Goal: Find specific page/section: Find specific page/section

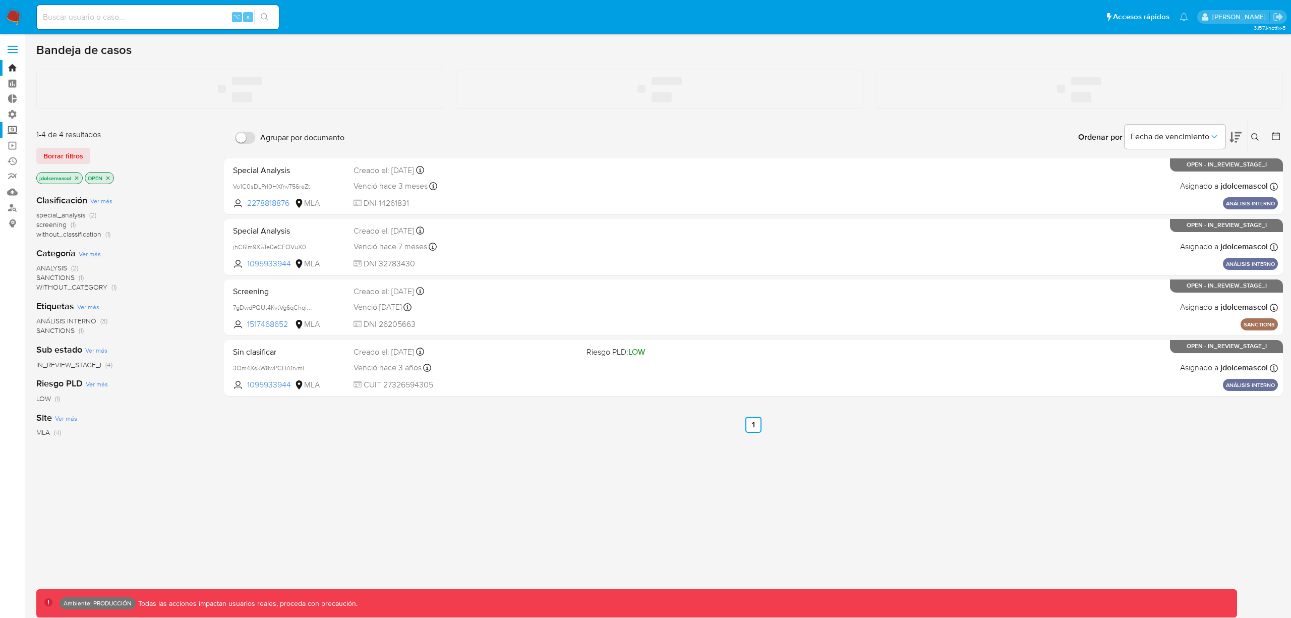
click at [18, 127] on label "Screening" at bounding box center [60, 130] width 120 height 16
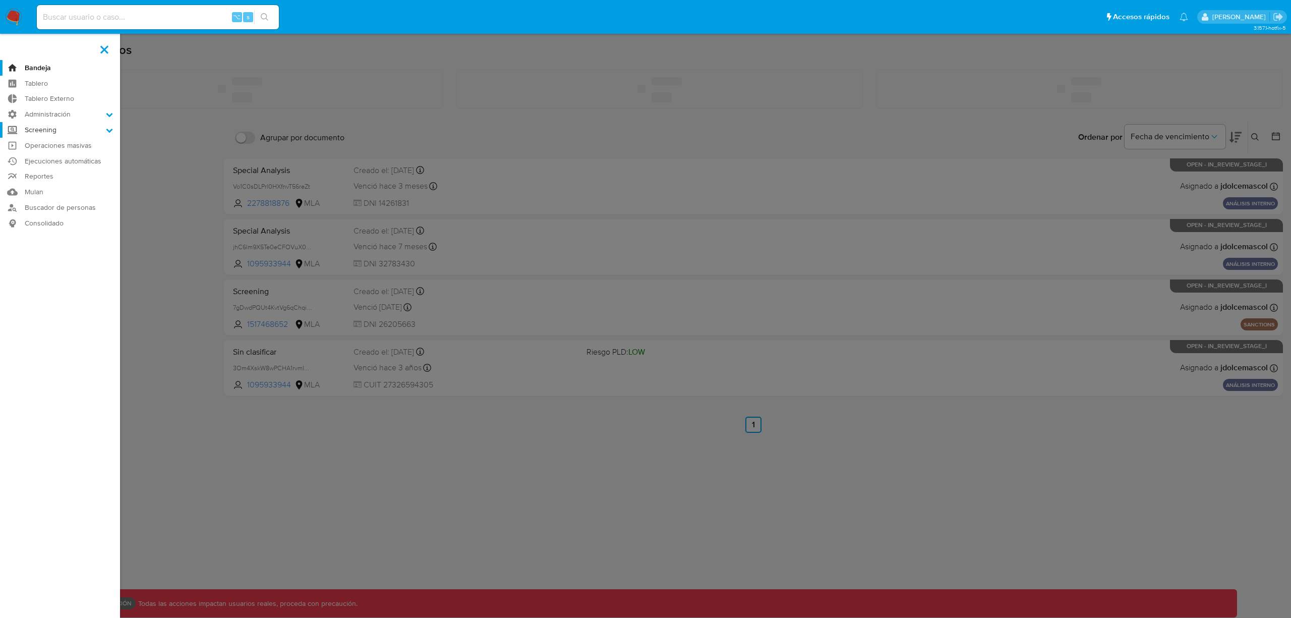
click at [0, 0] on input "Screening" at bounding box center [0, 0] width 0 height 0
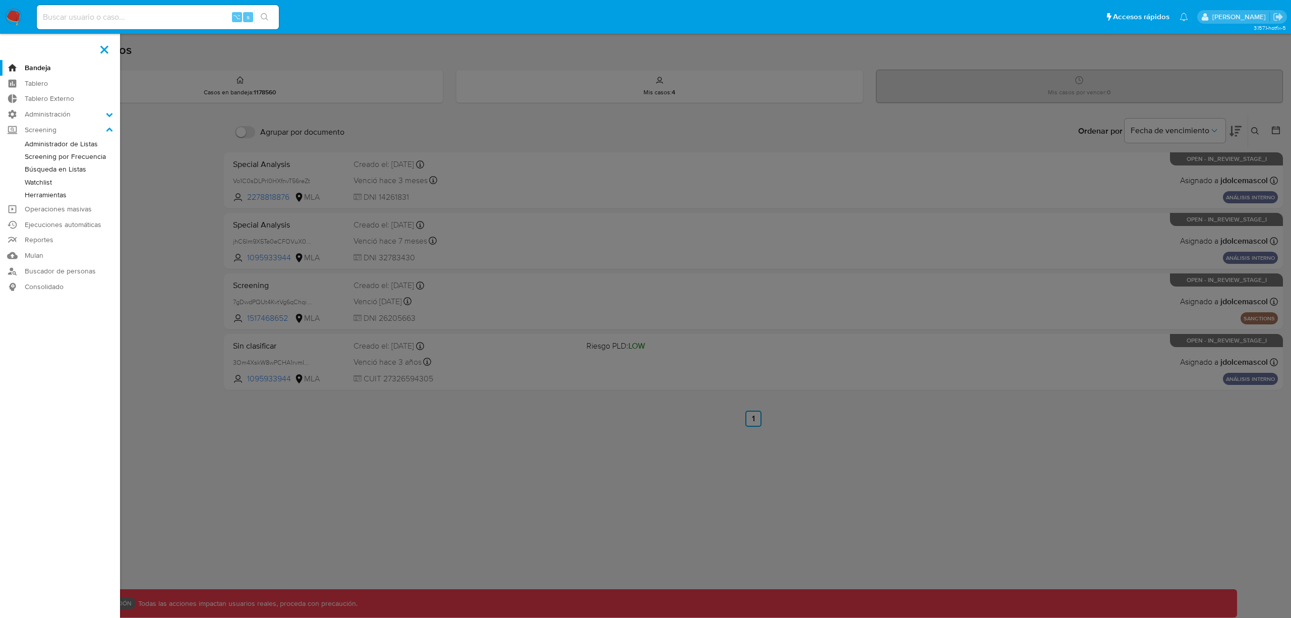
click at [47, 147] on link "Administrador de Listas" at bounding box center [60, 144] width 120 height 13
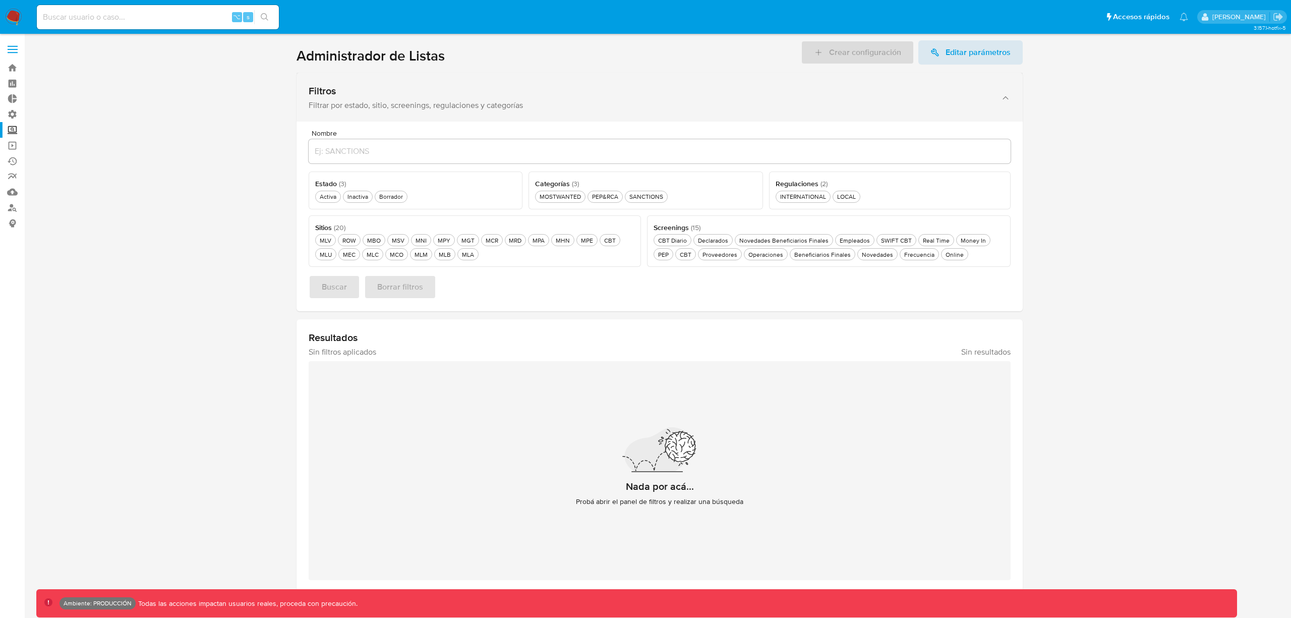
click at [450, 92] on div "Filtros" at bounding box center [650, 91] width 682 height 13
